Goal: Information Seeking & Learning: Learn about a topic

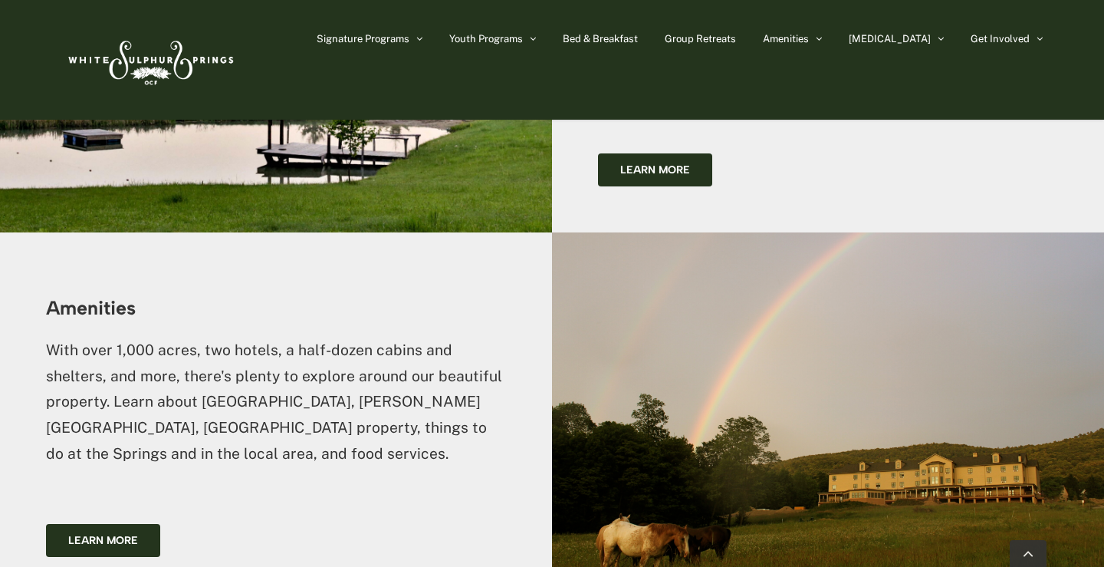
scroll to position [2825, 0]
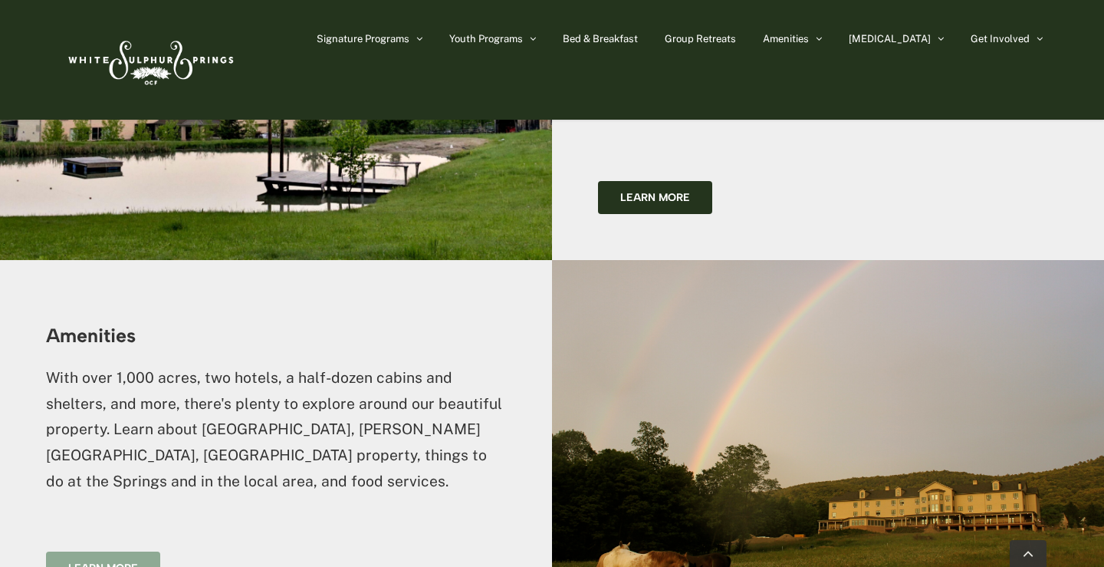
click at [129, 561] on span "Learn more" at bounding box center [103, 567] width 70 height 13
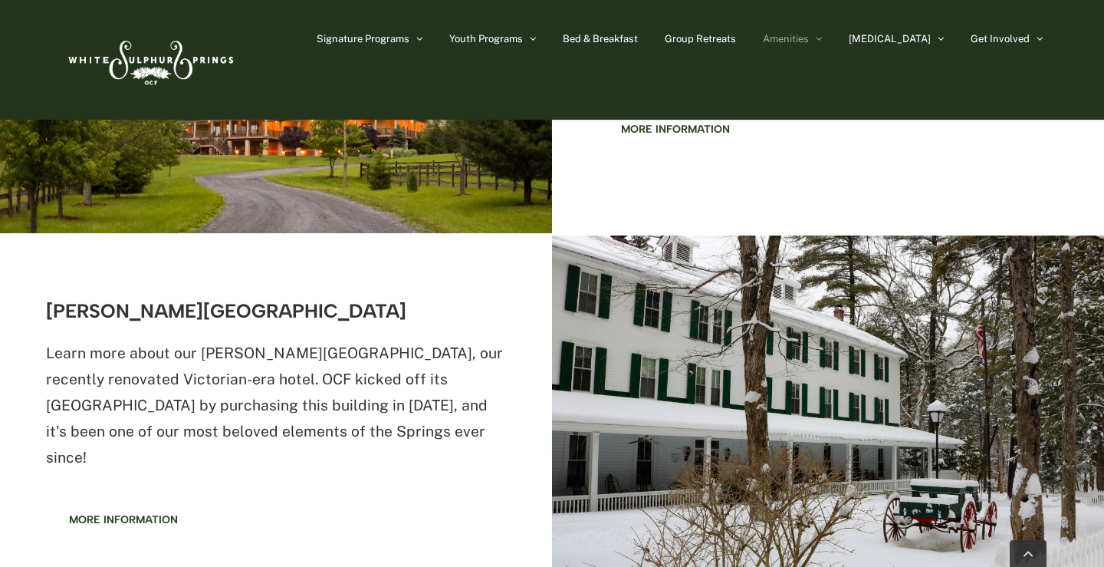
scroll to position [779, 0]
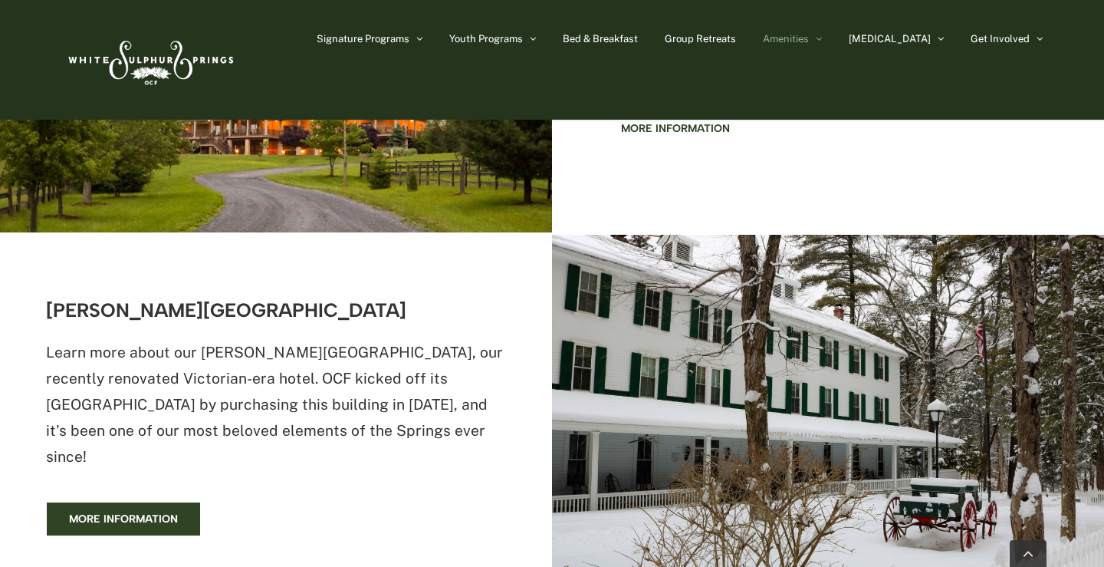
click at [117, 512] on span "More information" at bounding box center [123, 518] width 109 height 13
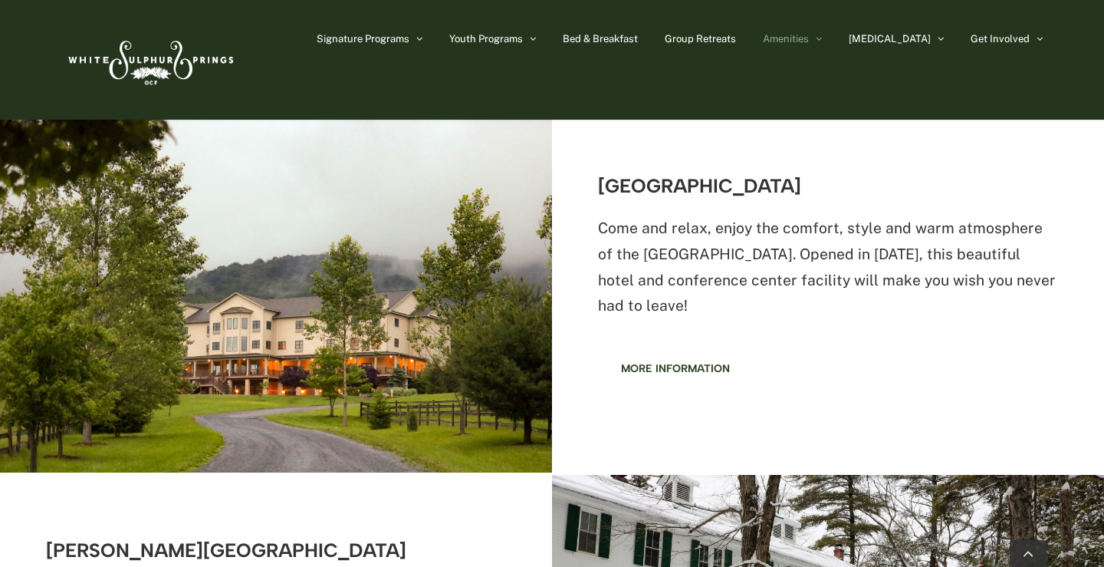
scroll to position [535, 0]
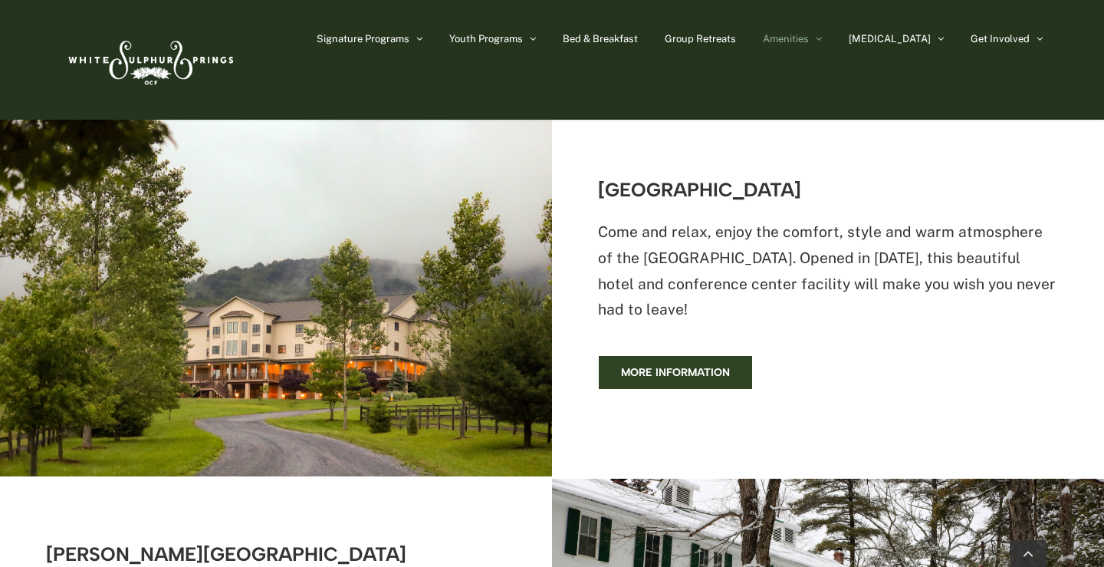
click at [651, 374] on span "More information" at bounding box center [675, 372] width 109 height 13
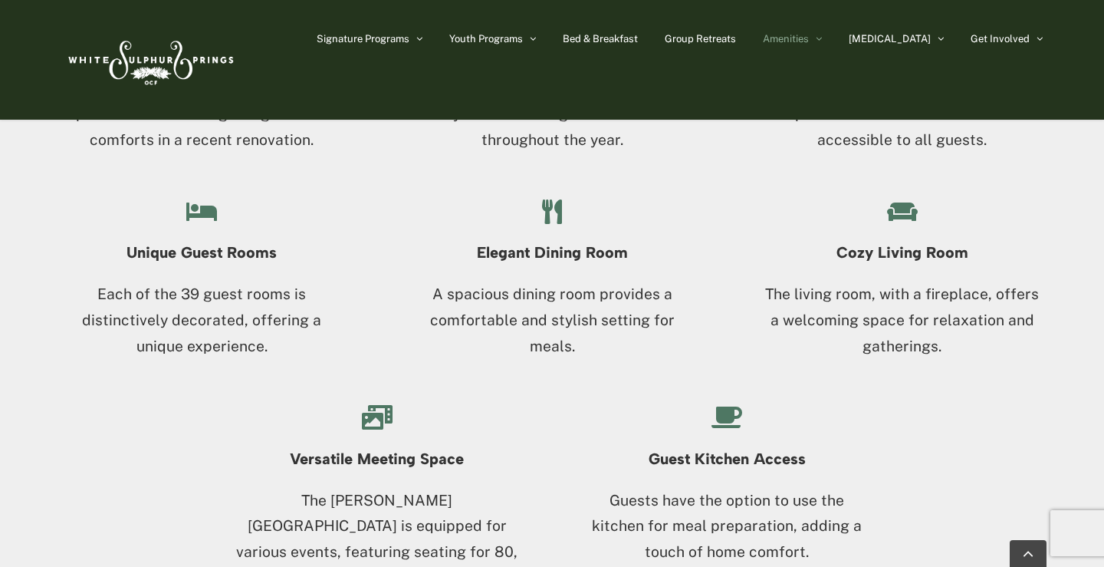
scroll to position [1656, 0]
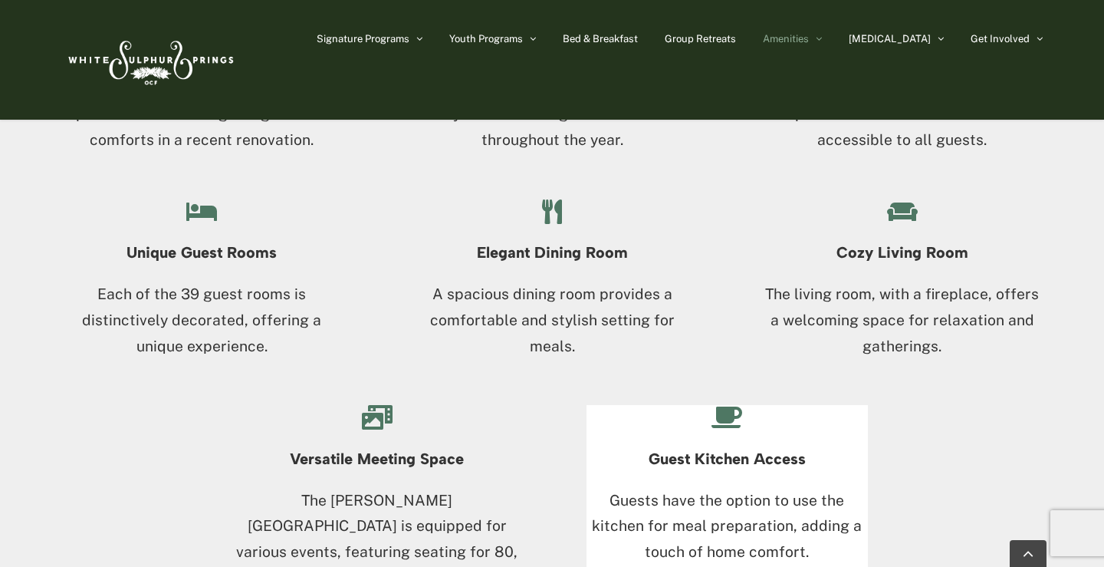
click at [729, 451] on h4 "Guest Kitchen Access" at bounding box center [727, 458] width 281 height 17
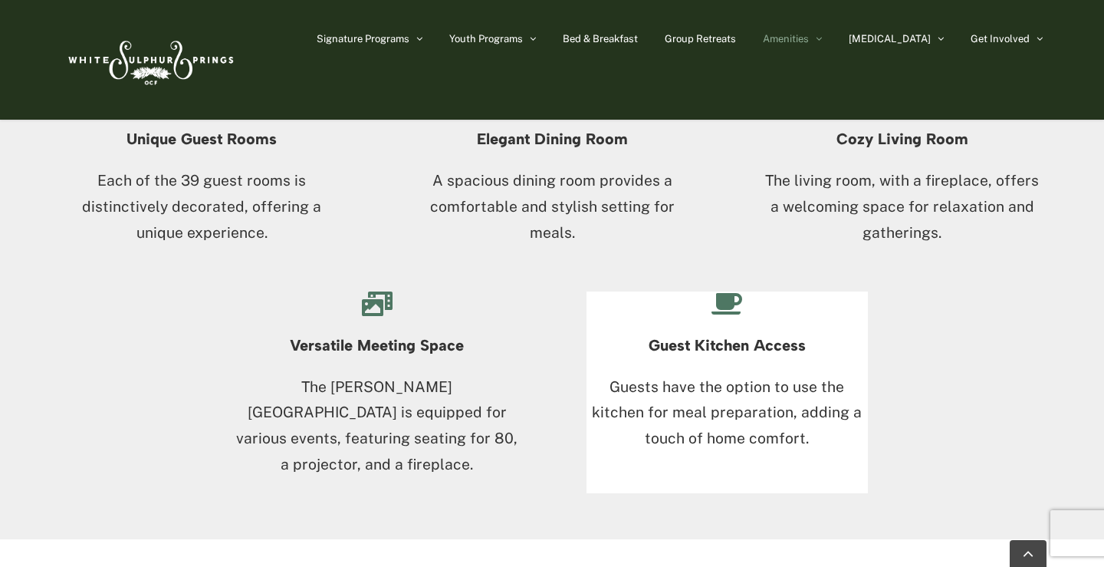
scroll to position [1768, 0]
click at [716, 384] on p "Guests have the option to use the kitchen for meal preparation, adding a touch …" at bounding box center [727, 414] width 281 height 77
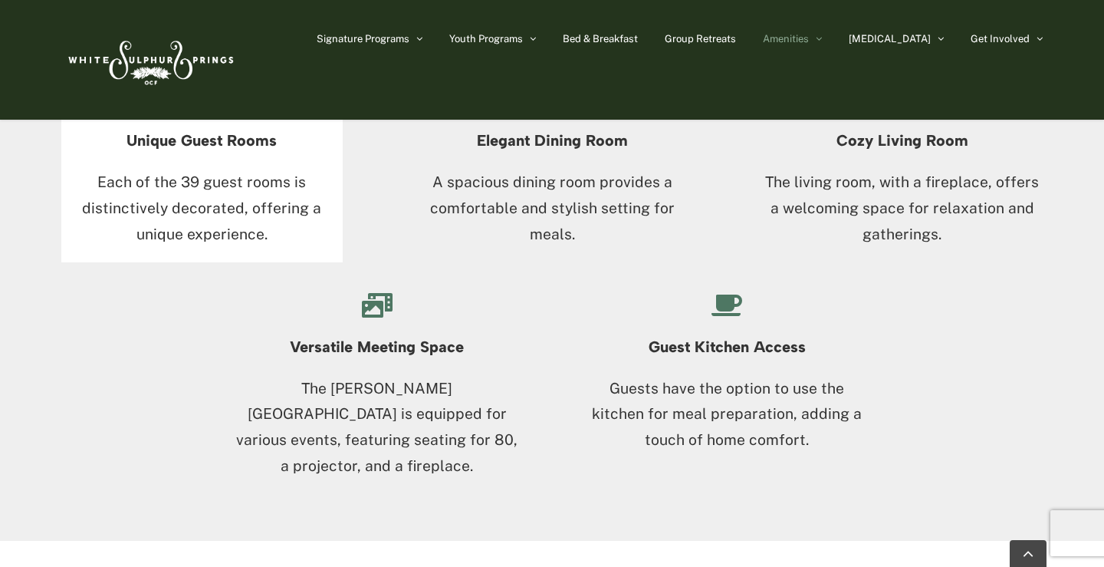
click at [202, 199] on p "Each of the 39 guest rooms is distinctively decorated, offering a unique experi…" at bounding box center [201, 207] width 281 height 77
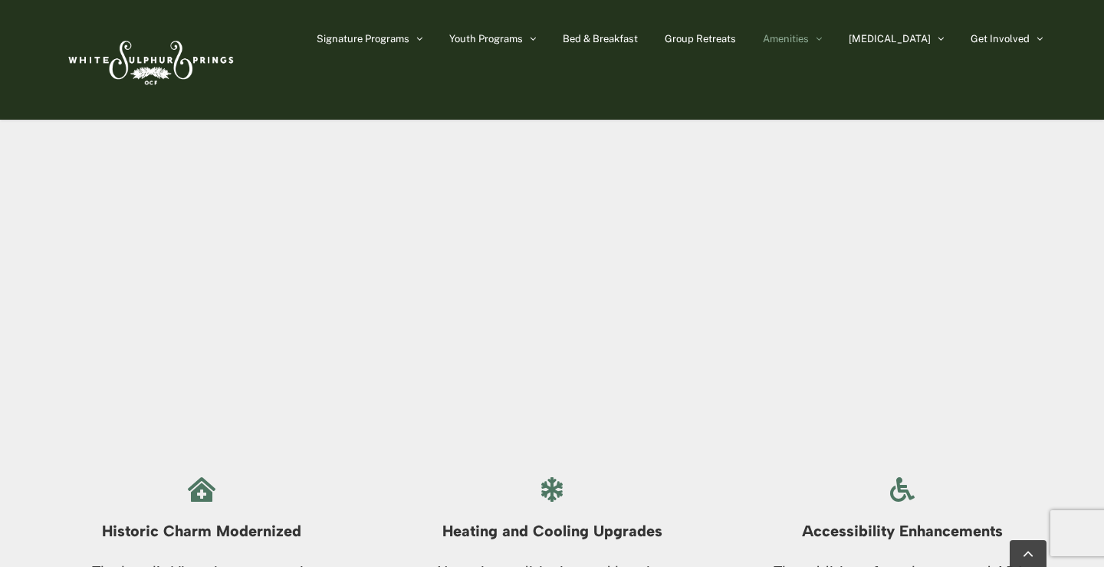
scroll to position [1161, 0]
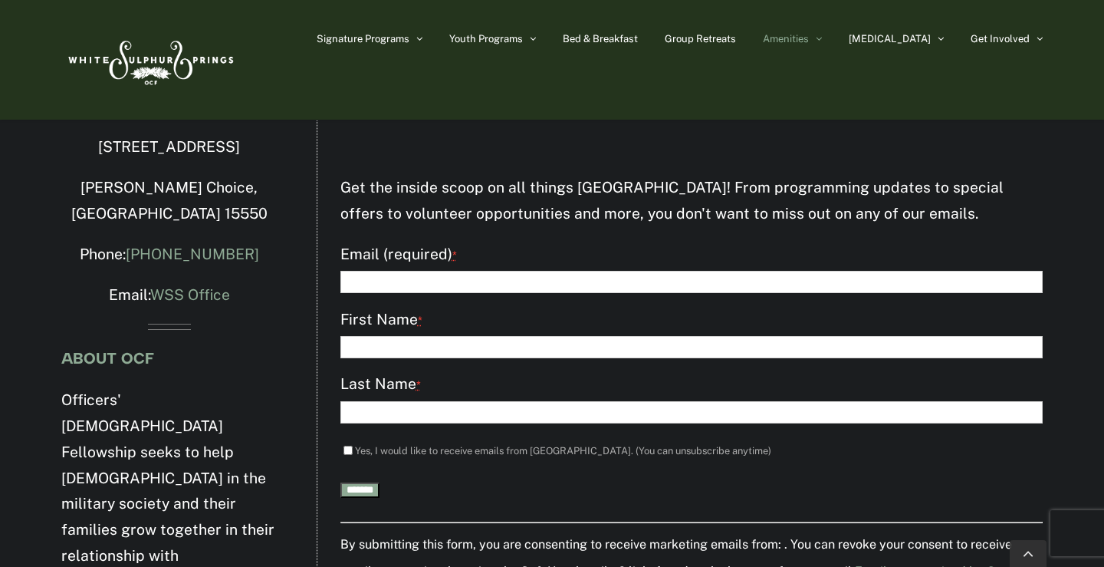
scroll to position [2156, 0]
